Goal: Use online tool/utility: Use online tool/utility

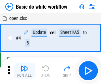
click at [25, 71] on img "button" at bounding box center [25, 69] width 8 height 8
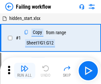
click at [25, 71] on img "button" at bounding box center [25, 69] width 8 height 8
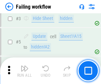
scroll to position [141, 0]
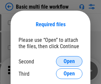
click at [70, 62] on span "Open" at bounding box center [69, 61] width 11 height 5
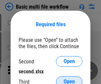
click at [70, 79] on span "Open" at bounding box center [69, 81] width 11 height 5
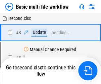
scroll to position [71, 0]
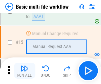
click at [25, 71] on img "button" at bounding box center [25, 69] width 8 height 8
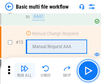
scroll to position [443, 0]
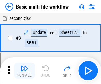
click at [25, 71] on img "button" at bounding box center [25, 69] width 8 height 8
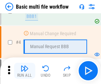
click at [25, 71] on img "button" at bounding box center [25, 69] width 8 height 8
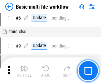
click at [25, 71] on img "button" at bounding box center [25, 69] width 8 height 8
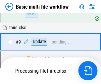
scroll to position [312, 0]
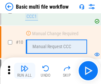
click at [25, 71] on img "button" at bounding box center [25, 69] width 8 height 8
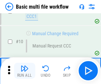
click at [25, 71] on img "button" at bounding box center [25, 69] width 8 height 8
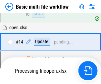
scroll to position [348, 0]
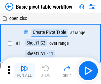
click at [25, 71] on img "button" at bounding box center [25, 69] width 8 height 8
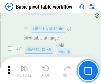
scroll to position [159, 0]
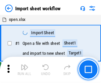
scroll to position [2, 0]
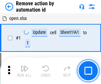
scroll to position [25, 0]
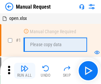
click at [25, 71] on img "button" at bounding box center [25, 69] width 8 height 8
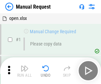
scroll to position [23, 0]
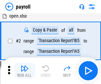
click at [25, 71] on img "button" at bounding box center [25, 69] width 8 height 8
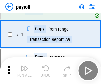
scroll to position [48, 0]
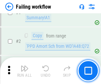
scroll to position [107, 0]
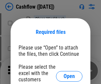
scroll to position [72, 0]
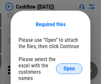
click at [70, 66] on span "Open" at bounding box center [69, 68] width 11 height 5
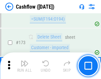
scroll to position [704, 0]
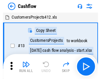
scroll to position [8, 0]
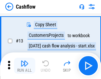
click at [25, 66] on img "button" at bounding box center [25, 64] width 8 height 8
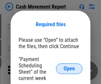
click at [70, 69] on span "Open" at bounding box center [69, 68] width 11 height 5
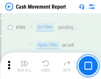
scroll to position [3048, 0]
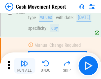
click at [25, 66] on img "button" at bounding box center [25, 64] width 8 height 8
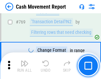
scroll to position [3696, 0]
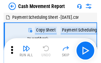
scroll to position [12, 0]
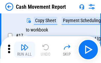
click at [25, 49] on img "button" at bounding box center [25, 47] width 8 height 8
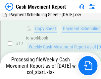
scroll to position [138, 0]
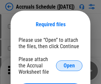
click at [70, 66] on span "Open" at bounding box center [69, 65] width 11 height 5
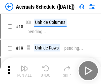
scroll to position [64, 0]
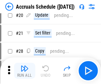
click at [25, 71] on img "button" at bounding box center [25, 69] width 8 height 8
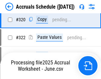
scroll to position [1237, 0]
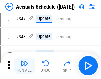
click at [25, 66] on img "button" at bounding box center [25, 64] width 8 height 8
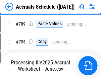
scroll to position [2794, 0]
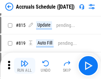
click at [25, 66] on img "button" at bounding box center [25, 64] width 8 height 8
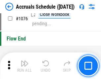
scroll to position [3983, 0]
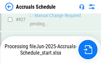
scroll to position [3516, 0]
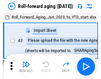
scroll to position [1, 0]
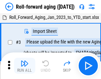
click at [25, 66] on img "button" at bounding box center [25, 64] width 8 height 8
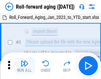
click at [25, 66] on img "button" at bounding box center [25, 64] width 8 height 8
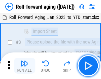
scroll to position [43, 0]
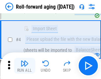
click at [25, 66] on img "button" at bounding box center [25, 64] width 8 height 8
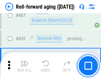
scroll to position [2306, 0]
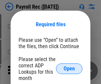
click at [70, 69] on span "Open" at bounding box center [69, 68] width 11 height 5
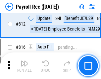
scroll to position [4225, 0]
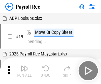
click at [25, 71] on img "button" at bounding box center [25, 69] width 8 height 8
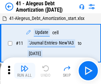
click at [25, 71] on img "button" at bounding box center [25, 69] width 8 height 8
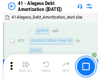
scroll to position [82, 0]
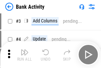
click at [25, 54] on img "button" at bounding box center [25, 52] width 8 height 8
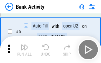
scroll to position [35, 0]
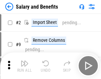
click at [25, 66] on img "button" at bounding box center [25, 64] width 8 height 8
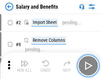
scroll to position [9, 0]
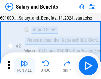
click at [25, 66] on img "button" at bounding box center [25, 64] width 8 height 8
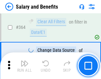
scroll to position [3132, 0]
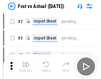
scroll to position [9, 0]
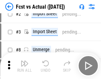
click at [25, 66] on img "button" at bounding box center [25, 64] width 8 height 8
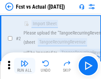
click at [25, 66] on img "button" at bounding box center [25, 64] width 8 height 8
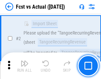
scroll to position [62, 0]
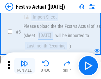
click at [25, 66] on img "button" at bounding box center [25, 64] width 8 height 8
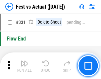
scroll to position [3183, 0]
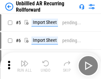
click at [25, 66] on img "button" at bounding box center [25, 64] width 8 height 8
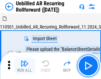
scroll to position [14, 0]
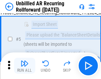
click at [25, 66] on img "button" at bounding box center [25, 64] width 8 height 8
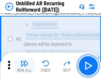
scroll to position [63, 0]
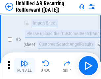
click at [25, 66] on img "button" at bounding box center [25, 64] width 8 height 8
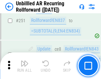
scroll to position [2259, 0]
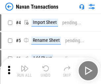
click at [25, 66] on img "button" at bounding box center [25, 69] width 8 height 8
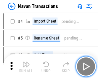
scroll to position [11, 0]
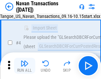
click at [25, 66] on img "button" at bounding box center [25, 64] width 8 height 8
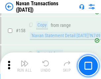
scroll to position [2156, 0]
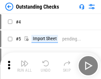
click at [25, 66] on img "button" at bounding box center [25, 64] width 8 height 8
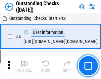
scroll to position [28, 0]
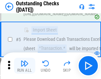
click at [25, 66] on img "button" at bounding box center [25, 64] width 8 height 8
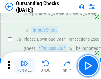
scroll to position [70, 0]
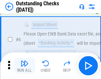
click at [25, 66] on img "button" at bounding box center [25, 64] width 8 height 8
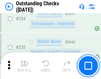
scroll to position [2020, 0]
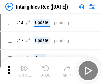
click at [25, 71] on img "button" at bounding box center [25, 69] width 8 height 8
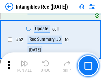
scroll to position [259, 0]
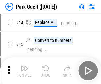
click at [25, 66] on img "button" at bounding box center [25, 69] width 8 height 8
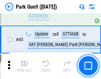
scroll to position [832, 0]
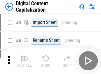
click at [25, 56] on img "button" at bounding box center [25, 59] width 8 height 8
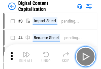
scroll to position [19, 0]
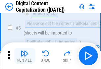
click at [25, 56] on img "button" at bounding box center [25, 54] width 8 height 8
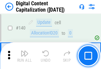
scroll to position [705, 0]
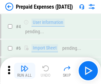
click at [25, 66] on img "button" at bounding box center [25, 69] width 8 height 8
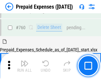
scroll to position [1843, 0]
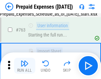
click at [25, 66] on img "button" at bounding box center [25, 64] width 8 height 8
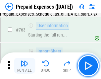
scroll to position [1883, 0]
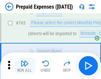
click at [25, 66] on img "button" at bounding box center [25, 64] width 8 height 8
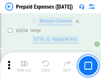
scroll to position [6952, 0]
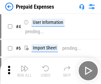
click at [25, 71] on img "button" at bounding box center [25, 69] width 8 height 8
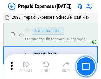
scroll to position [29, 0]
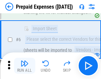
click at [25, 66] on img "button" at bounding box center [25, 64] width 8 height 8
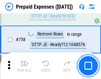
scroll to position [2370, 0]
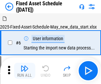
click at [25, 71] on img "button" at bounding box center [25, 69] width 8 height 8
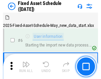
scroll to position [36, 0]
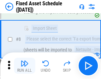
click at [25, 66] on img "button" at bounding box center [25, 64] width 8 height 8
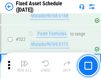
scroll to position [2311, 0]
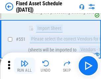
click at [25, 66] on img "button" at bounding box center [25, 64] width 8 height 8
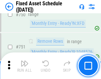
scroll to position [3242, 0]
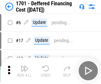
click at [25, 71] on img "button" at bounding box center [25, 69] width 8 height 8
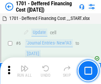
scroll to position [80, 0]
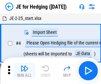
click at [25, 66] on img "button" at bounding box center [25, 69] width 8 height 8
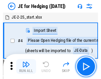
scroll to position [1, 0]
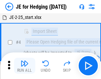
click at [25, 66] on img "button" at bounding box center [25, 64] width 8 height 8
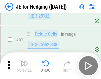
scroll to position [431, 0]
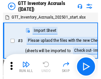
scroll to position [1, 0]
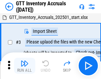
click at [25, 66] on img "button" at bounding box center [25, 64] width 8 height 8
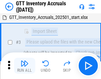
click at [25, 66] on img "button" at bounding box center [25, 64] width 8 height 8
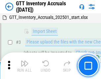
scroll to position [43, 0]
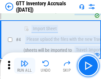
click at [25, 66] on img "button" at bounding box center [25, 64] width 8 height 8
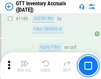
scroll to position [5431, 0]
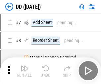
click at [25, 71] on img "button" at bounding box center [25, 69] width 8 height 8
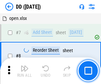
scroll to position [64, 0]
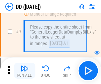
click at [25, 71] on img "button" at bounding box center [25, 69] width 8 height 8
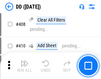
scroll to position [2976, 0]
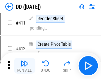
click at [25, 66] on img "button" at bounding box center [25, 64] width 8 height 8
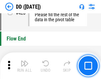
scroll to position [3183, 0]
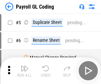
click at [25, 71] on img "button" at bounding box center [25, 69] width 8 height 8
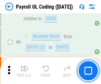
scroll to position [80, 0]
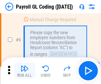
click at [25, 71] on img "button" at bounding box center [25, 69] width 8 height 8
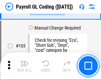
scroll to position [1560, 0]
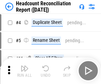
click at [25, 71] on img "button" at bounding box center [25, 69] width 8 height 8
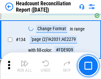
scroll to position [799, 0]
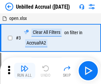
click at [25, 71] on img "button" at bounding box center [25, 69] width 8 height 8
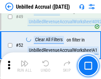
scroll to position [603, 0]
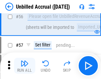
click at [25, 66] on img "button" at bounding box center [25, 64] width 8 height 8
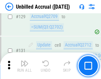
scroll to position [1981, 0]
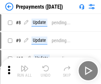
click at [25, 71] on img "button" at bounding box center [25, 69] width 8 height 8
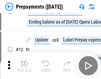
scroll to position [42, 0]
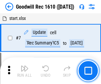
scroll to position [114, 0]
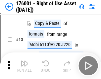
scroll to position [43, 0]
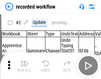
click at [25, 66] on img "button" at bounding box center [25, 64] width 8 height 8
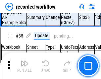
scroll to position [2079, 0]
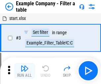
click at [25, 71] on img "button" at bounding box center [25, 69] width 8 height 8
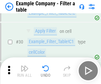
scroll to position [609, 0]
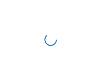
scroll to position [10, 0]
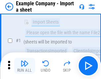
click at [25, 66] on img "button" at bounding box center [25, 64] width 8 height 8
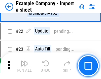
scroll to position [147, 0]
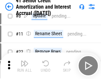
click at [25, 66] on img "button" at bounding box center [25, 64] width 8 height 8
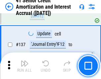
scroll to position [611, 0]
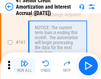
click at [25, 66] on img "button" at bounding box center [25, 64] width 8 height 8
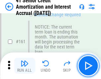
scroll to position [711, 0]
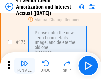
click at [25, 66] on img "button" at bounding box center [25, 64] width 8 height 8
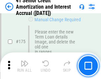
scroll to position [779, 0]
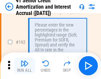
click at [25, 66] on img "button" at bounding box center [25, 64] width 8 height 8
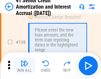
click at [25, 66] on img "button" at bounding box center [25, 64] width 8 height 8
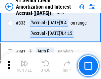
scroll to position [1699, 0]
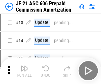
click at [25, 66] on img "button" at bounding box center [25, 69] width 8 height 8
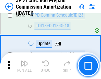
scroll to position [1242, 0]
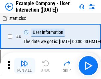
click at [25, 66] on img "button" at bounding box center [25, 64] width 8 height 8
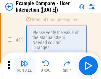
click at [25, 66] on img "button" at bounding box center [25, 64] width 8 height 8
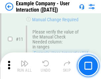
scroll to position [144, 0]
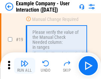
click at [25, 66] on img "button" at bounding box center [25, 64] width 8 height 8
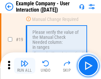
click at [25, 66] on img "button" at bounding box center [25, 64] width 8 height 8
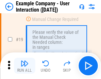
click at [25, 66] on img "button" at bounding box center [25, 64] width 8 height 8
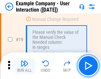
click at [25, 66] on img "button" at bounding box center [25, 64] width 8 height 8
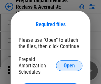
click at [70, 66] on span "Open" at bounding box center [69, 65] width 11 height 5
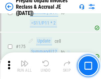
scroll to position [898, 0]
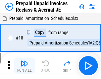
click at [25, 66] on img "button" at bounding box center [25, 64] width 8 height 8
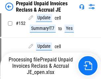
scroll to position [482, 0]
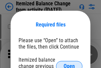
click at [70, 63] on span "Open" at bounding box center [69, 65] width 11 height 5
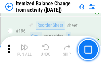
scroll to position [1280, 0]
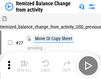
scroll to position [10, 0]
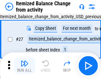
click at [25, 66] on img "button" at bounding box center [25, 64] width 8 height 8
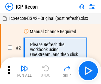
scroll to position [3, 0]
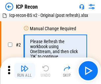
click at [25, 71] on img "button" at bounding box center [25, 69] width 8 height 8
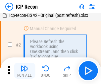
click at [25, 71] on img "button" at bounding box center [25, 69] width 8 height 8
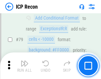
scroll to position [652, 0]
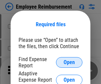
click at [70, 63] on span "Open" at bounding box center [69, 62] width 11 height 5
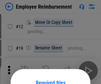
scroll to position [59, 0]
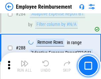
scroll to position [1808, 0]
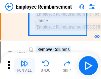
click at [25, 66] on img "button" at bounding box center [25, 64] width 8 height 8
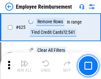
scroll to position [3982, 0]
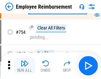
click at [25, 66] on img "button" at bounding box center [25, 64] width 8 height 8
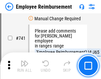
scroll to position [4666, 0]
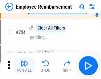
click at [25, 66] on img "button" at bounding box center [25, 64] width 8 height 8
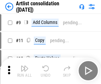
click at [25, 71] on img "button" at bounding box center [25, 69] width 8 height 8
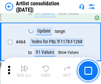
scroll to position [2912, 0]
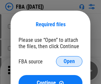
click at [70, 62] on span "Open" at bounding box center [69, 61] width 11 height 5
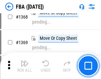
scroll to position [7142, 0]
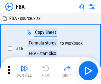
scroll to position [7, 0]
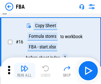
click at [25, 71] on img "button" at bounding box center [25, 69] width 8 height 8
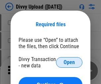
click at [70, 63] on span "Open" at bounding box center [69, 62] width 11 height 5
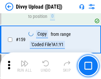
scroll to position [689, 0]
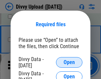
click at [70, 63] on span "Open" at bounding box center [69, 62] width 11 height 5
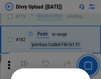
scroll to position [747, 0]
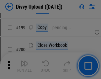
scroll to position [967, 0]
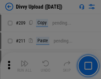
scroll to position [1130, 0]
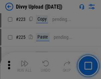
scroll to position [1327, 0]
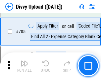
scroll to position [4549, 0]
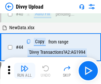
click at [25, 71] on img "button" at bounding box center [25, 69] width 8 height 8
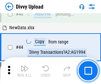
scroll to position [73, 0]
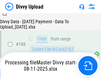
scroll to position [783, 0]
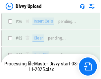
scroll to position [689, 0]
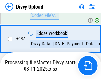
scroll to position [929, 0]
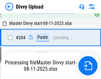
scroll to position [1110, 0]
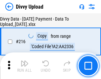
scroll to position [1369, 0]
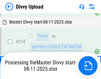
scroll to position [1403, 0]
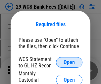
click at [70, 63] on span "Open" at bounding box center [69, 62] width 11 height 5
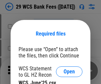
scroll to position [9, 0]
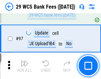
scroll to position [648, 0]
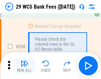
click at [25, 66] on img "button" at bounding box center [25, 64] width 8 height 8
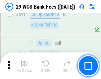
scroll to position [3346, 0]
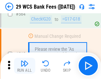
click at [25, 66] on img "button" at bounding box center [25, 64] width 8 height 8
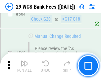
scroll to position [3597, 0]
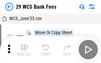
scroll to position [12, 0]
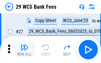
click at [25, 49] on img "button" at bounding box center [25, 47] width 8 height 8
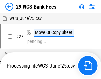
scroll to position [4, 0]
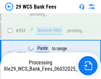
scroll to position [3551, 0]
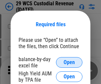
click at [70, 63] on span "Open" at bounding box center [69, 62] width 11 height 5
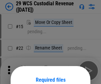
scroll to position [56, 0]
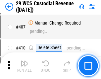
scroll to position [3080, 0]
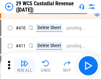
click at [25, 66] on img "button" at bounding box center [25, 64] width 8 height 8
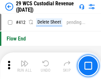
scroll to position [3176, 0]
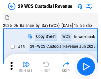
scroll to position [16, 0]
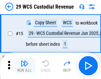
click at [25, 66] on img "button" at bounding box center [25, 64] width 8 height 8
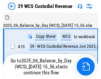
scroll to position [12, 0]
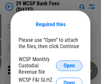
click at [70, 66] on span "Open" at bounding box center [69, 65] width 11 height 5
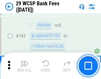
scroll to position [3351, 0]
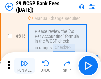
click at [25, 66] on img "button" at bounding box center [25, 64] width 8 height 8
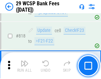
scroll to position [4034, 0]
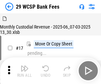
click at [25, 66] on img "button" at bounding box center [25, 69] width 8 height 8
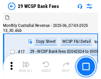
scroll to position [16, 0]
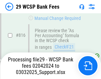
scroll to position [4055, 0]
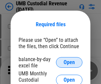
click at [70, 63] on span "Open" at bounding box center [69, 62] width 11 height 5
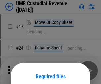
scroll to position [52, 0]
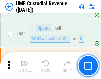
scroll to position [3480, 0]
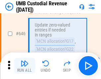
click at [25, 66] on img "button" at bounding box center [25, 64] width 8 height 8
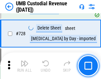
scroll to position [4103, 0]
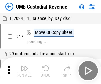
scroll to position [5, 0]
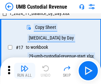
click at [25, 71] on img "button" at bounding box center [25, 69] width 8 height 8
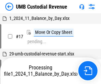
scroll to position [5, 0]
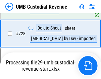
scroll to position [4087, 0]
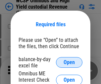
click at [70, 63] on span "Open" at bounding box center [69, 62] width 11 height 5
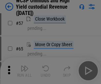
scroll to position [290, 0]
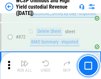
scroll to position [5629, 0]
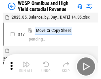
scroll to position [4, 0]
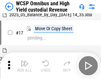
click at [25, 66] on img "button" at bounding box center [25, 64] width 8 height 8
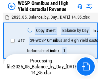
scroll to position [4, 0]
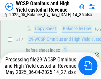
scroll to position [138, 0]
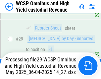
scroll to position [138, 0]
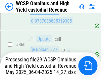
scroll to position [5613, 0]
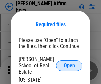
click at [70, 63] on span "Open" at bounding box center [69, 65] width 11 height 5
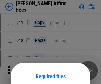
scroll to position [52, 0]
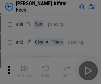
scroll to position [135, 0]
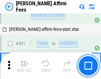
scroll to position [1808, 0]
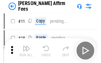
scroll to position [7, 0]
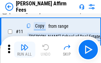
click at [25, 49] on img "button" at bounding box center [25, 47] width 8 height 8
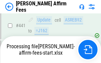
scroll to position [1744, 0]
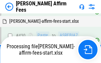
scroll to position [1368, 0]
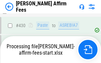
scroll to position [1744, 0]
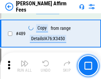
scroll to position [1736, 0]
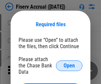
click at [70, 63] on span "Open" at bounding box center [69, 65] width 11 height 5
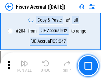
scroll to position [1717, 0]
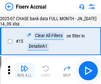
click at [25, 71] on img "button" at bounding box center [25, 69] width 8 height 8
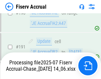
scroll to position [1749, 0]
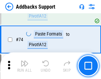
scroll to position [484, 0]
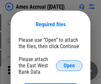
click at [70, 66] on span "Open" at bounding box center [69, 65] width 11 height 5
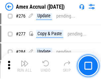
scroll to position [1774, 0]
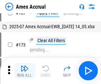
click at [25, 71] on img "button" at bounding box center [25, 69] width 8 height 8
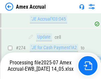
scroll to position [1982, 0]
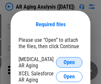
click at [70, 62] on span "Open" at bounding box center [69, 62] width 11 height 5
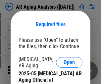
scroll to position [200, 0]
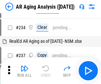
scroll to position [7, 0]
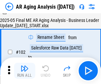
click at [25, 71] on img "button" at bounding box center [25, 69] width 8 height 8
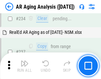
scroll to position [1031, 0]
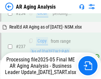
scroll to position [1051, 0]
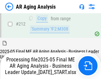
scroll to position [1023, 0]
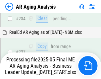
scroll to position [1051, 0]
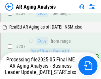
scroll to position [1051, 0]
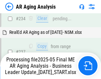
scroll to position [1023, 0]
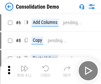
click at [25, 71] on img "button" at bounding box center [25, 69] width 8 height 8
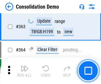
scroll to position [2229, 0]
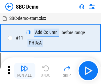
click at [25, 71] on img "button" at bounding box center [25, 69] width 8 height 8
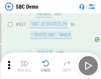
scroll to position [1750, 0]
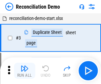
click at [25, 71] on img "button" at bounding box center [25, 69] width 8 height 8
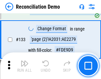
scroll to position [790, 0]
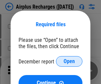
click at [70, 62] on span "Open" at bounding box center [69, 61] width 11 height 5
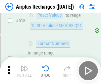
scroll to position [2862, 0]
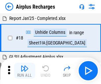
click at [25, 71] on img "button" at bounding box center [25, 69] width 8 height 8
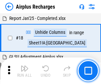
scroll to position [29, 0]
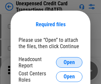
click at [70, 63] on span "Open" at bounding box center [69, 62] width 11 height 5
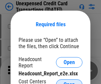
click at [70, 82] on span "Open" at bounding box center [69, 84] width 11 height 5
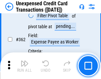
scroll to position [1710, 0]
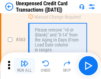
click at [25, 66] on img "button" at bounding box center [25, 64] width 8 height 8
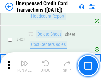
scroll to position [2268, 0]
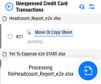
scroll to position [10, 0]
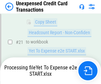
scroll to position [108, 0]
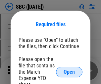
click at [70, 72] on span "Open" at bounding box center [69, 72] width 11 height 5
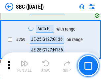
scroll to position [1300, 0]
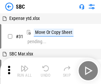
scroll to position [7, 0]
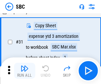
click at [25, 71] on img "button" at bounding box center [25, 69] width 8 height 8
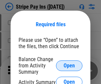
click at [70, 66] on span "Open" at bounding box center [69, 65] width 11 height 5
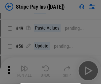
scroll to position [121, 0]
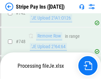
scroll to position [3448, 0]
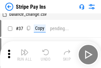
click at [25, 54] on img "button" at bounding box center [25, 52] width 8 height 8
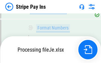
scroll to position [3433, 0]
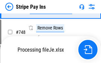
scroll to position [3433, 0]
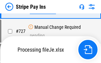
scroll to position [3433, 0]
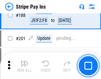
scroll to position [947, 0]
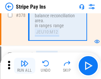
click at [25, 66] on img "button" at bounding box center [25, 64] width 8 height 8
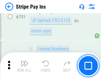
scroll to position [3425, 0]
